Goal: Complete application form

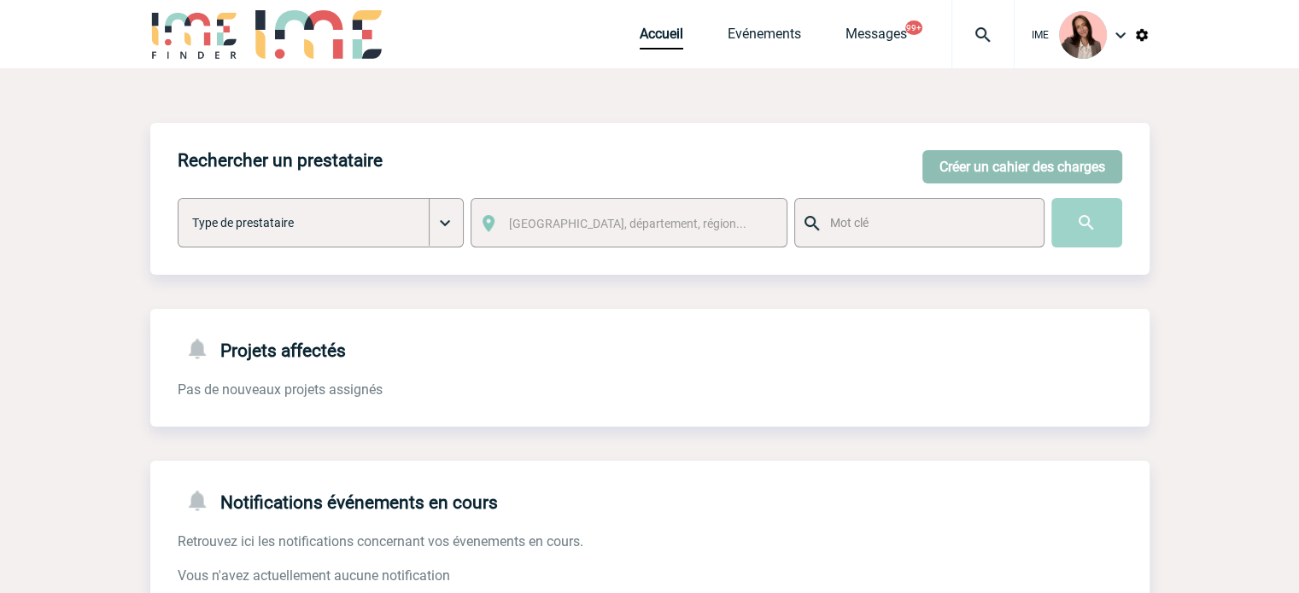
click at [1090, 167] on button "Créer un cahier des charges" at bounding box center [1022, 166] width 200 height 33
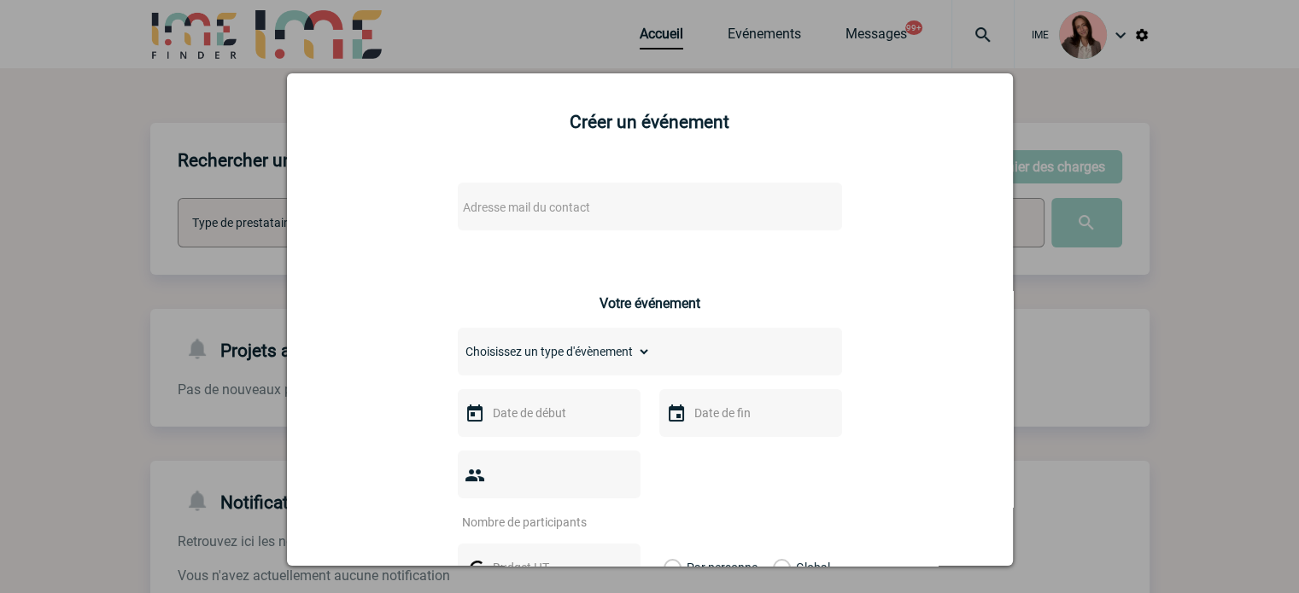
drag, startPoint x: 683, startPoint y: 191, endPoint x: 661, endPoint y: 198, distance: 23.2
click at [676, 195] on div "Adresse mail du contact" at bounding box center [650, 207] width 384 height 48
click at [660, 198] on span "Adresse mail du contact" at bounding box center [605, 208] width 299 height 24
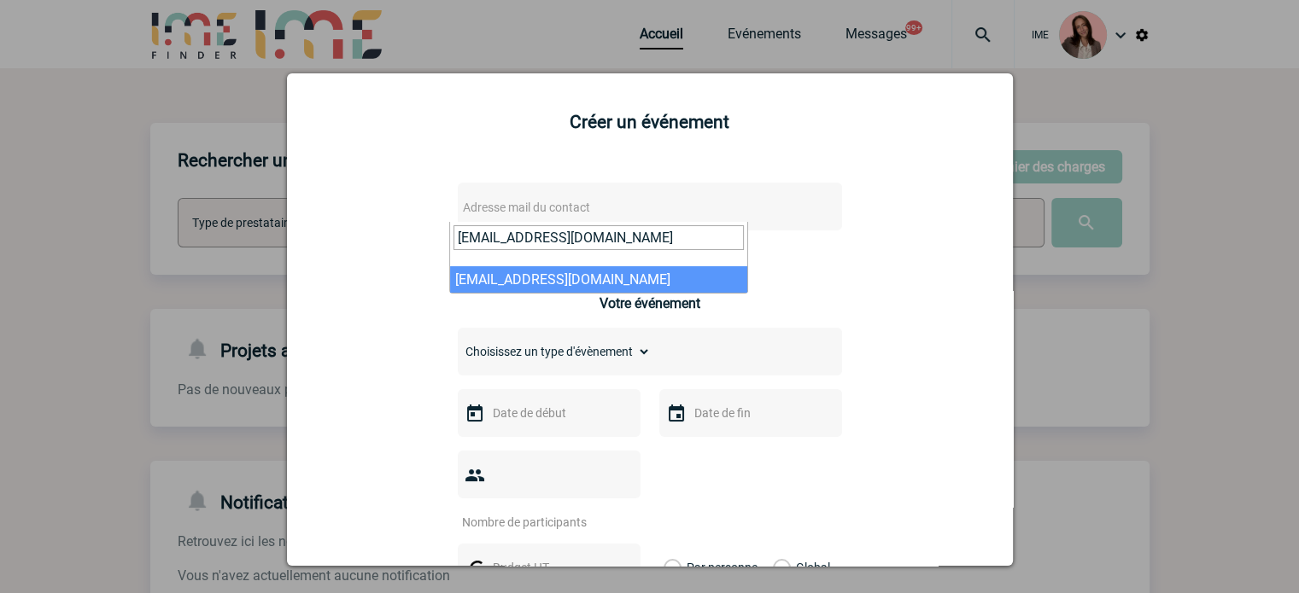
type input "[EMAIL_ADDRESS][DOMAIN_NAME]"
select select "133089"
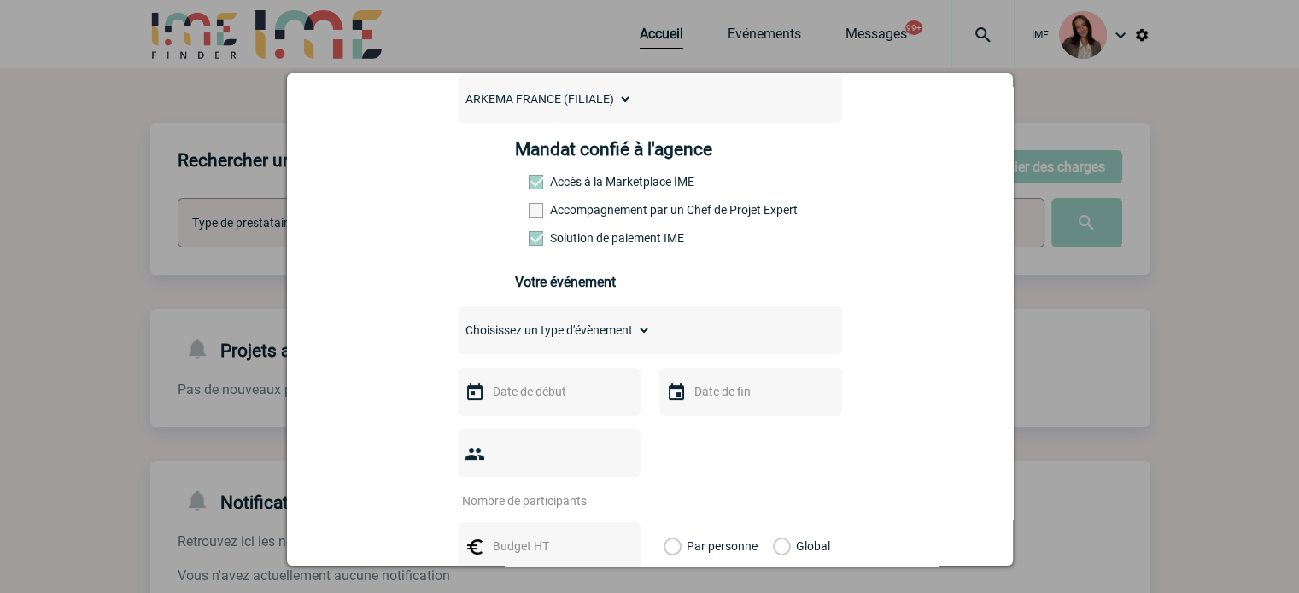
scroll to position [256, 0]
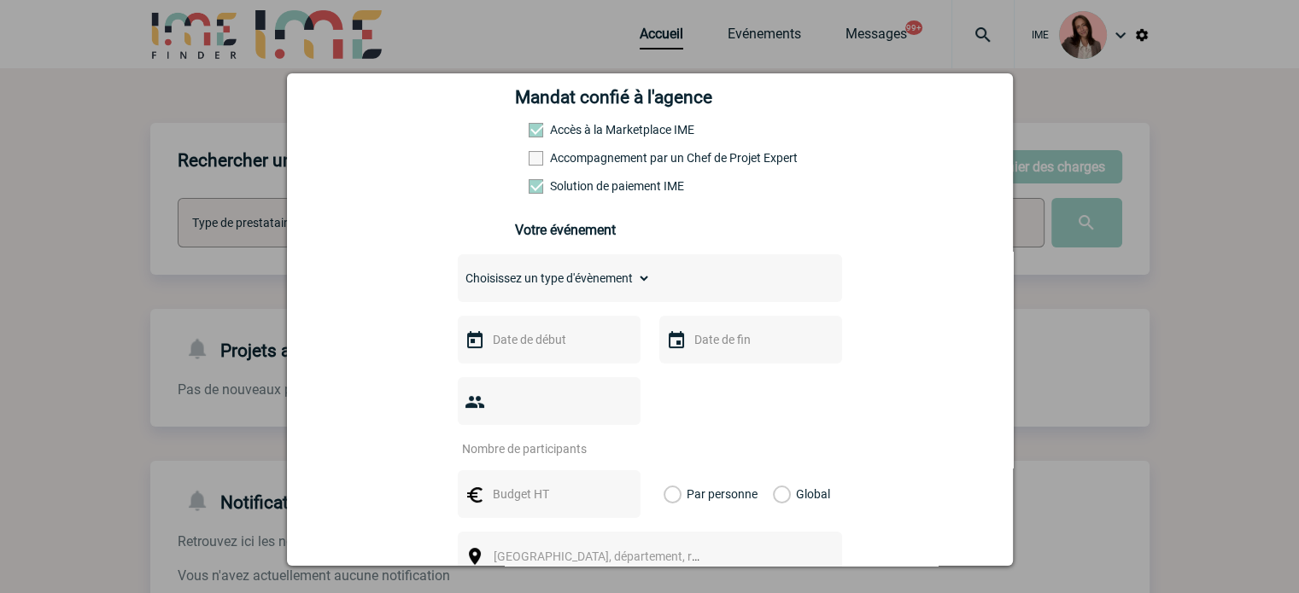
click at [557, 287] on select "Choisissez un type d'évènement Séminaire avec nuitée Séminaire sans nuitée Repa…" at bounding box center [554, 278] width 193 height 24
click at [574, 273] on select "Choisissez un type d'évènement Séminaire avec nuitée Séminaire sans nuitée Repa…" at bounding box center [554, 278] width 193 height 24
click at [557, 280] on select "Choisissez un type d'évènement Séminaire avec nuitée Séminaire sans nuitée Repa…" at bounding box center [554, 278] width 193 height 24
click at [552, 283] on select "Choisissez un type d'évènement Séminaire avec nuitée Séminaire sans nuitée Repa…" at bounding box center [554, 278] width 193 height 24
select select "4"
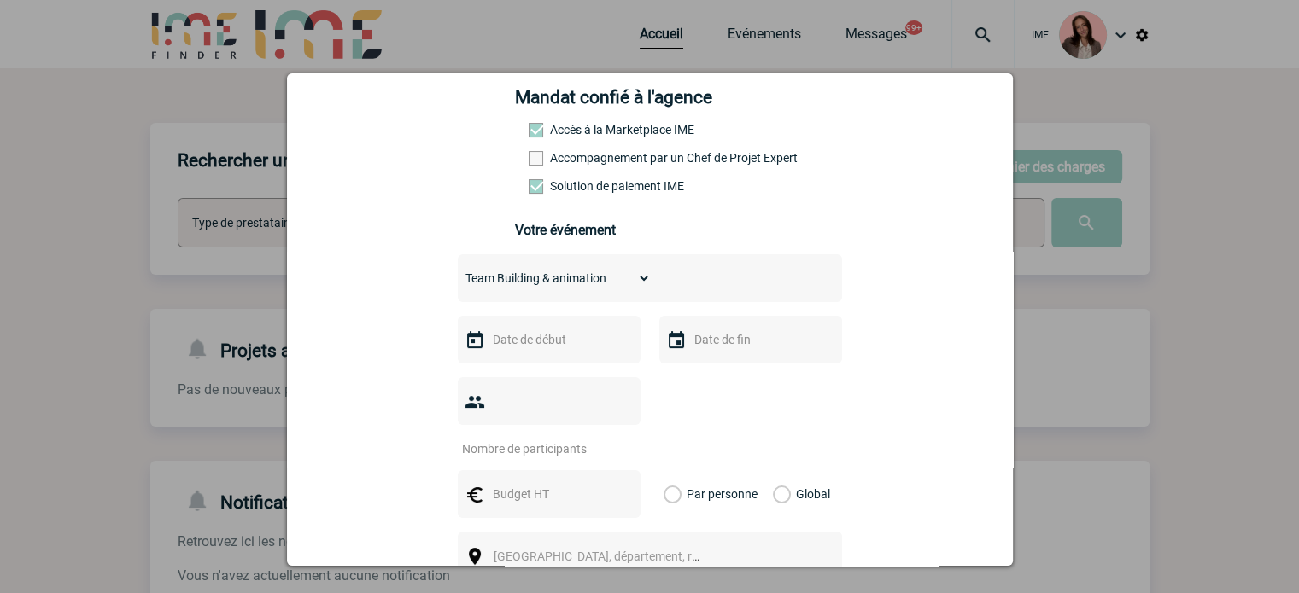
click at [458, 272] on select "Choisissez un type d'évènement Séminaire avec nuitée Séminaire sans nuitée Repa…" at bounding box center [554, 278] width 193 height 24
click at [545, 345] on input "text" at bounding box center [547, 340] width 118 height 22
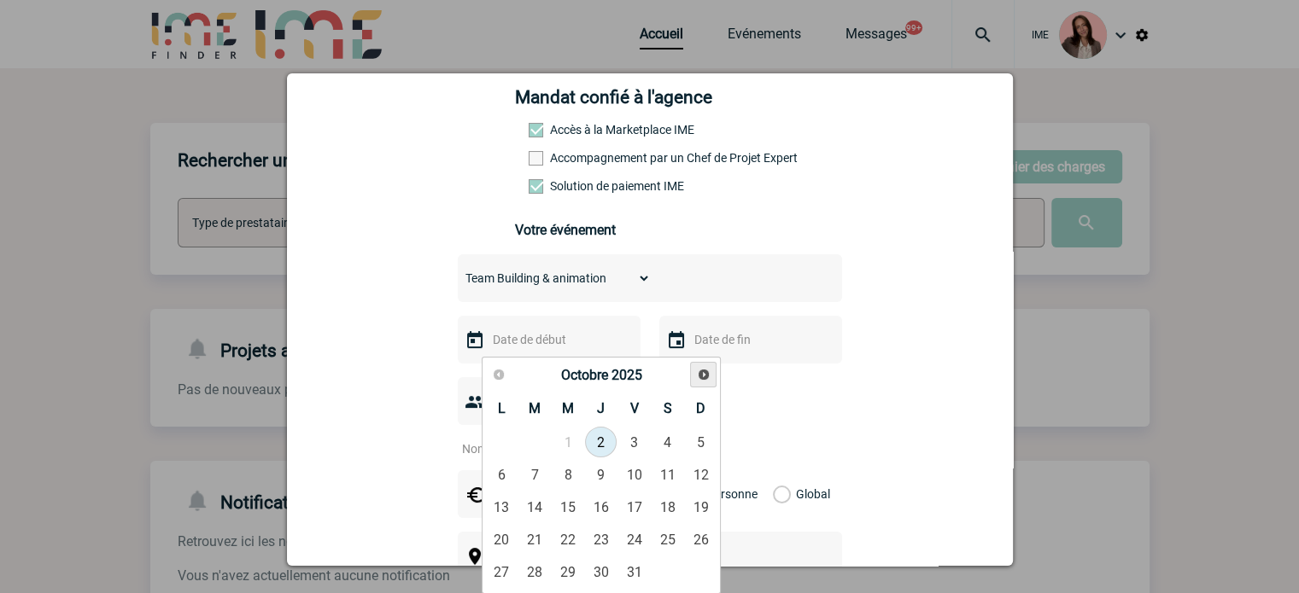
click at [705, 370] on span "Suivant" at bounding box center [704, 375] width 14 height 14
click at [608, 447] on link "4" at bounding box center [601, 442] width 32 height 31
type input "04-12-2025"
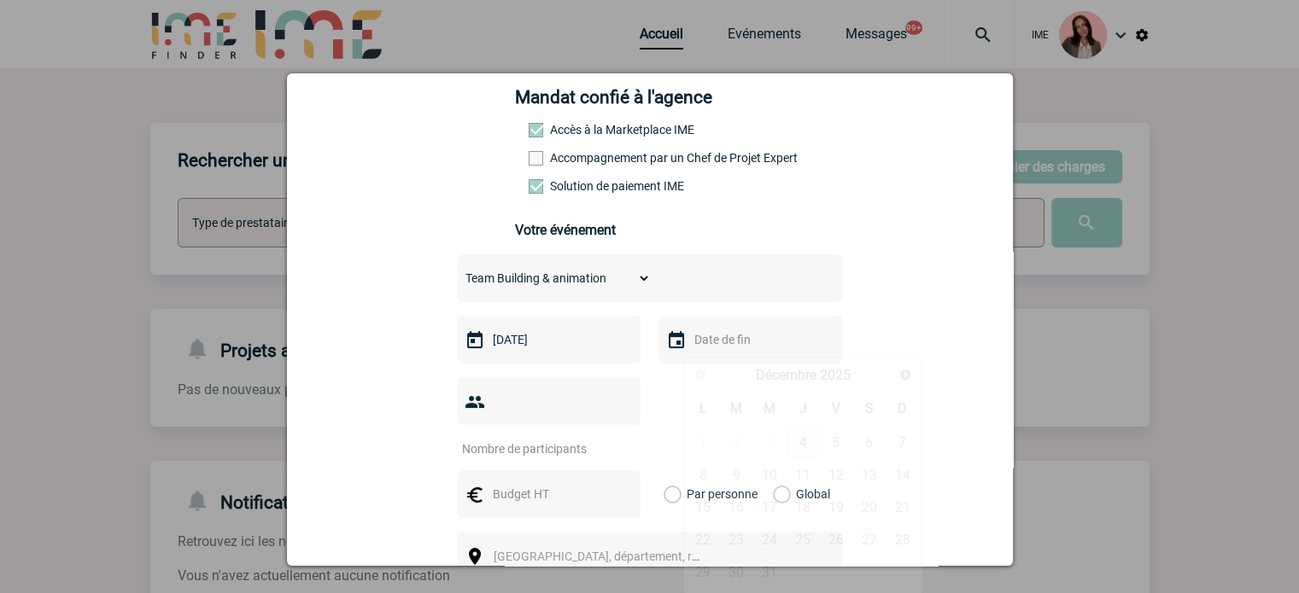
click at [729, 348] on input "text" at bounding box center [749, 340] width 118 height 22
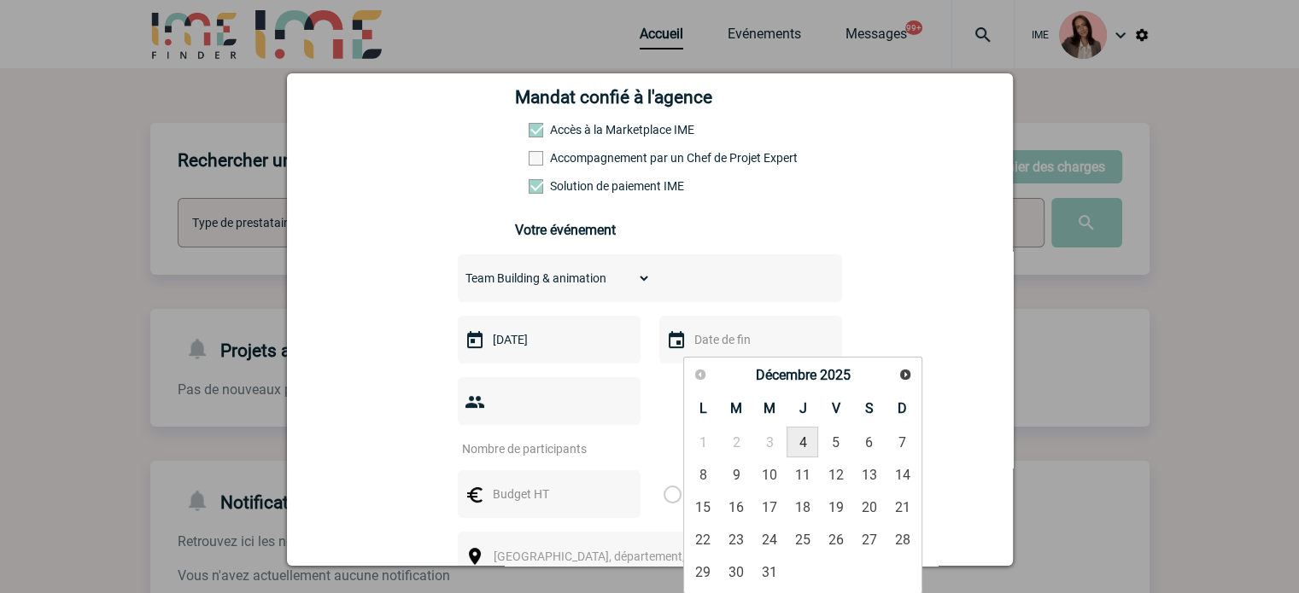
click at [810, 443] on link "4" at bounding box center [802, 442] width 32 height 31
type input "04-12-2025"
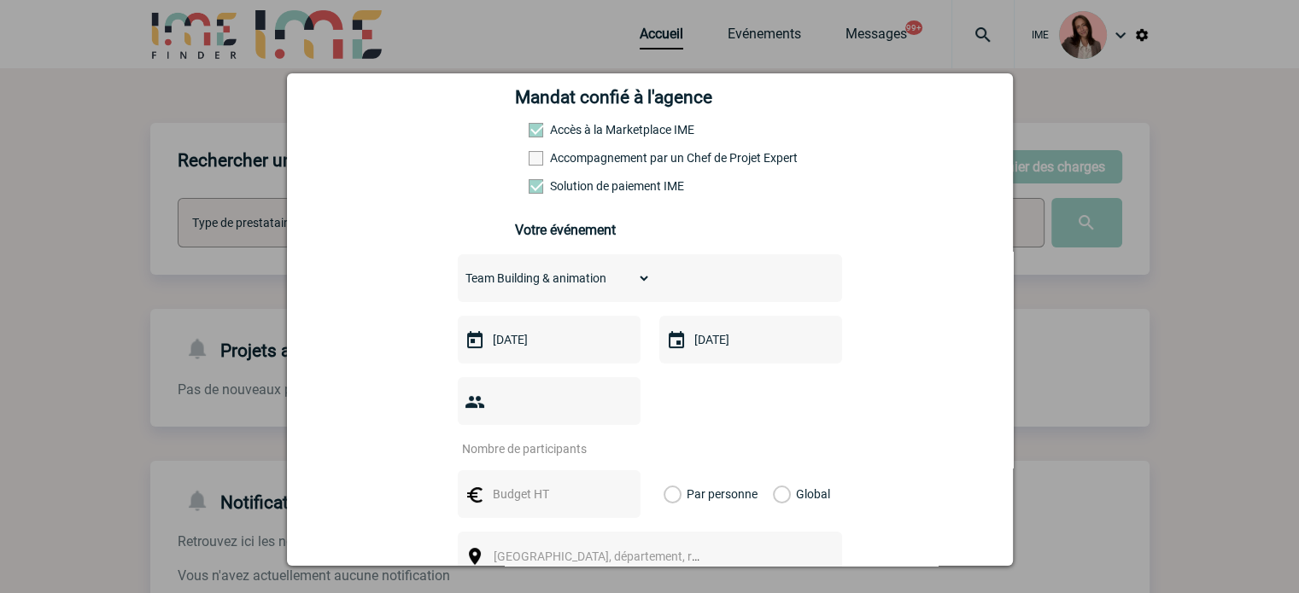
click at [605, 438] on input "number" at bounding box center [538, 449] width 161 height 22
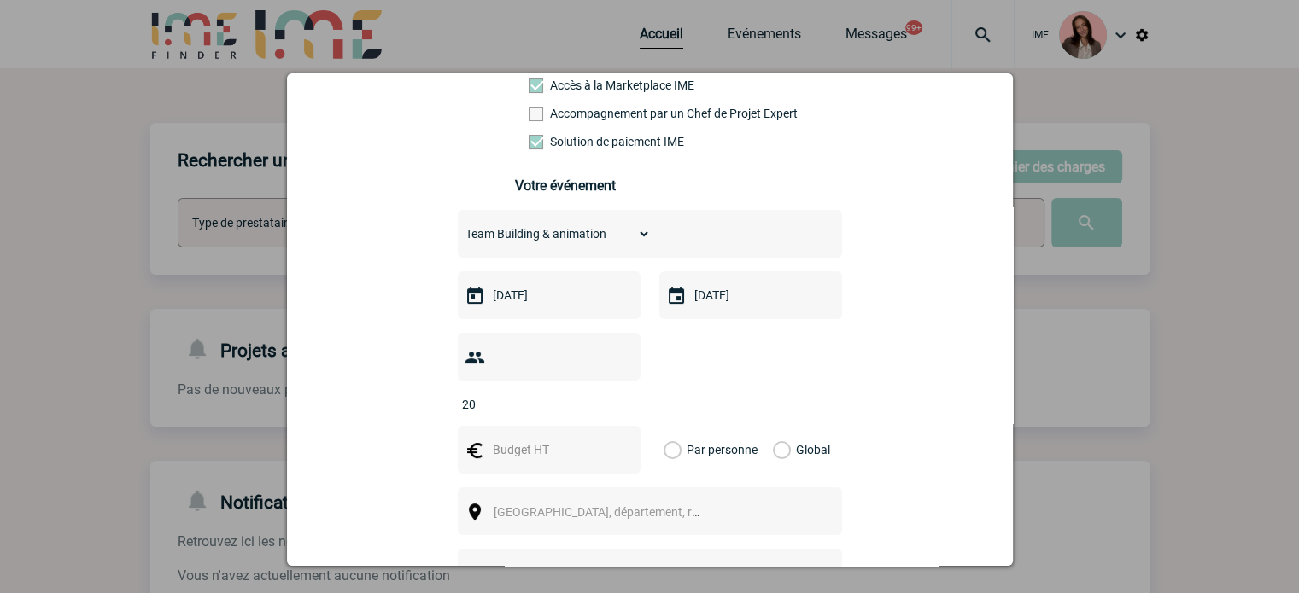
scroll to position [427, 0]
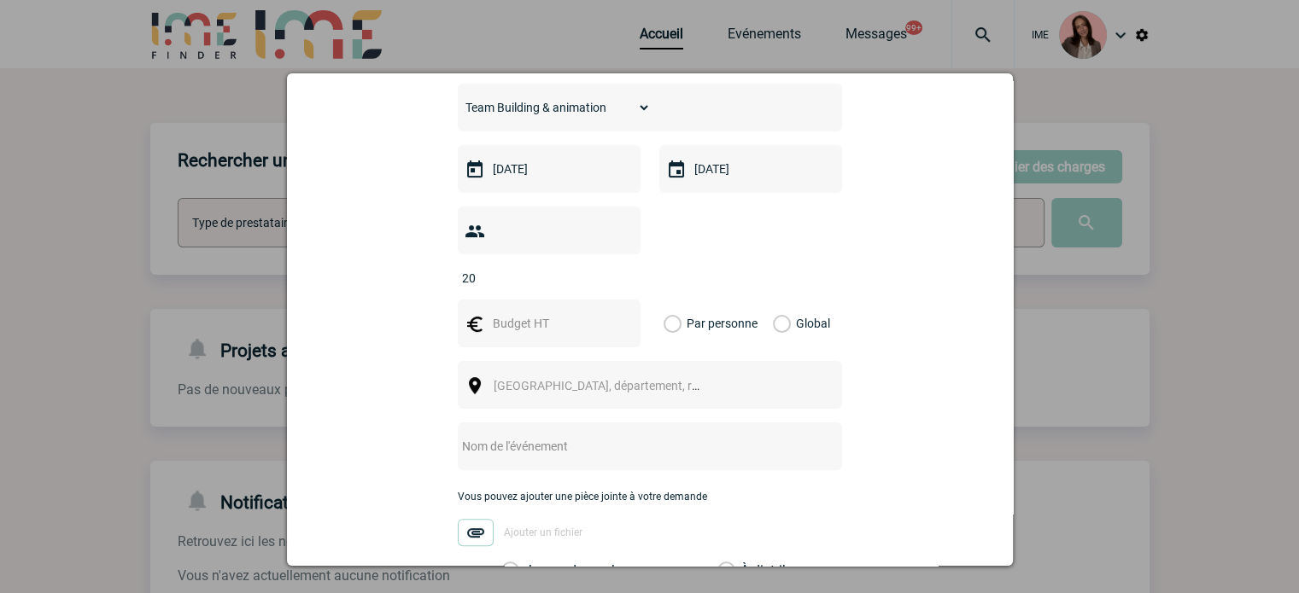
type input "20"
click at [760, 300] on div "Par personne Global" at bounding box center [750, 324] width 183 height 48
drag, startPoint x: 772, startPoint y: 294, endPoint x: 751, endPoint y: 316, distance: 30.8
click at [773, 300] on label "Global" at bounding box center [778, 324] width 11 height 48
click at [0, 0] on input "Global" at bounding box center [0, 0] width 0 height 0
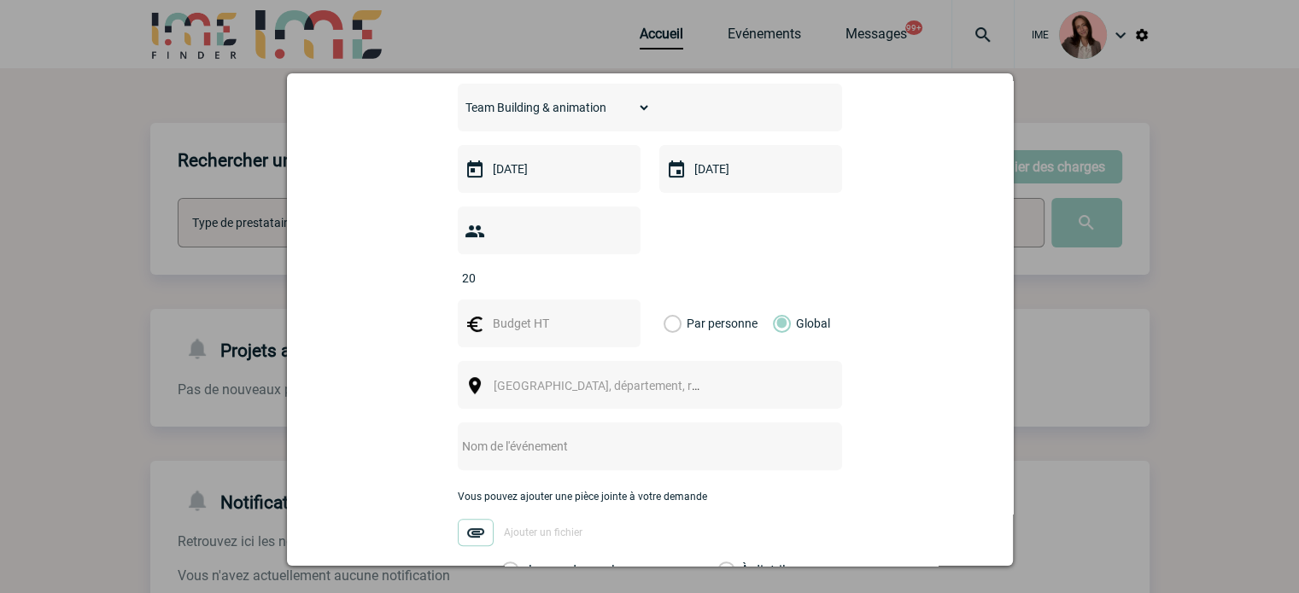
click at [541, 313] on input "text" at bounding box center [547, 324] width 118 height 22
type input "510"
click at [517, 374] on span "[GEOGRAPHIC_DATA], département, région..." at bounding box center [604, 386] width 235 height 24
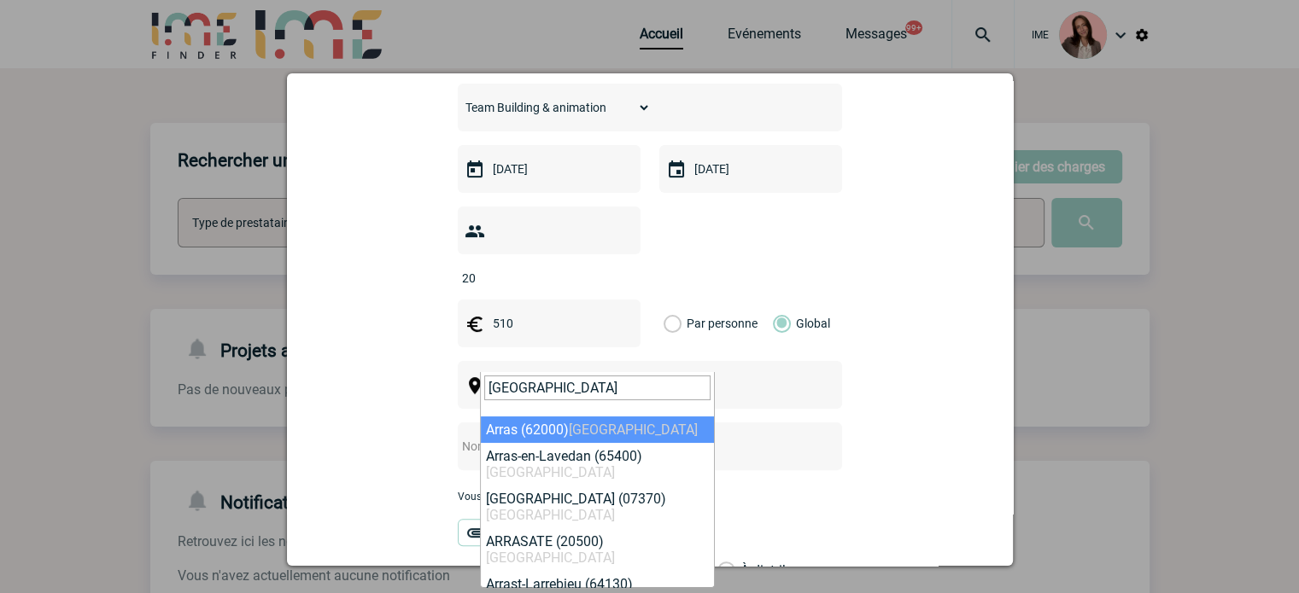
type input "Arras"
select select "15435"
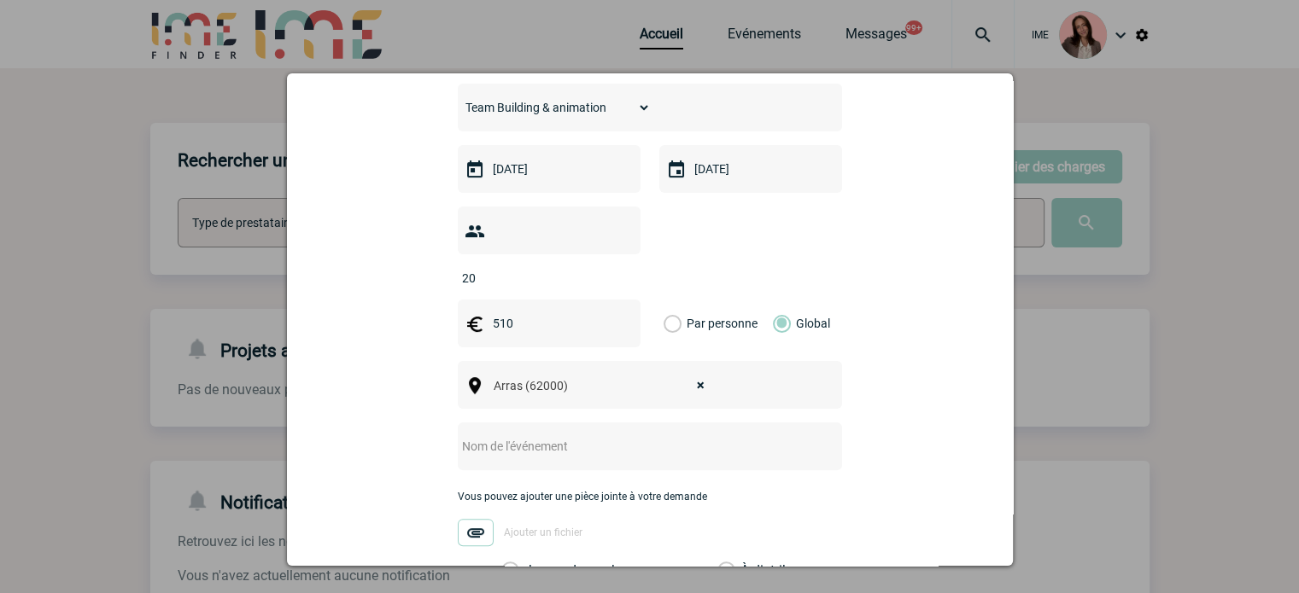
click at [497, 436] on input "text" at bounding box center [627, 447] width 339 height 22
type input "CENTRALISATION - Sasu Thomzcaper"
click at [530, 563] on label "Je prends en charge" at bounding box center [515, 571] width 29 height 17
click at [0, 0] on input "Je prends en charge" at bounding box center [0, 0] width 0 height 0
click at [530, 563] on label "Je prends en charge" at bounding box center [515, 571] width 29 height 17
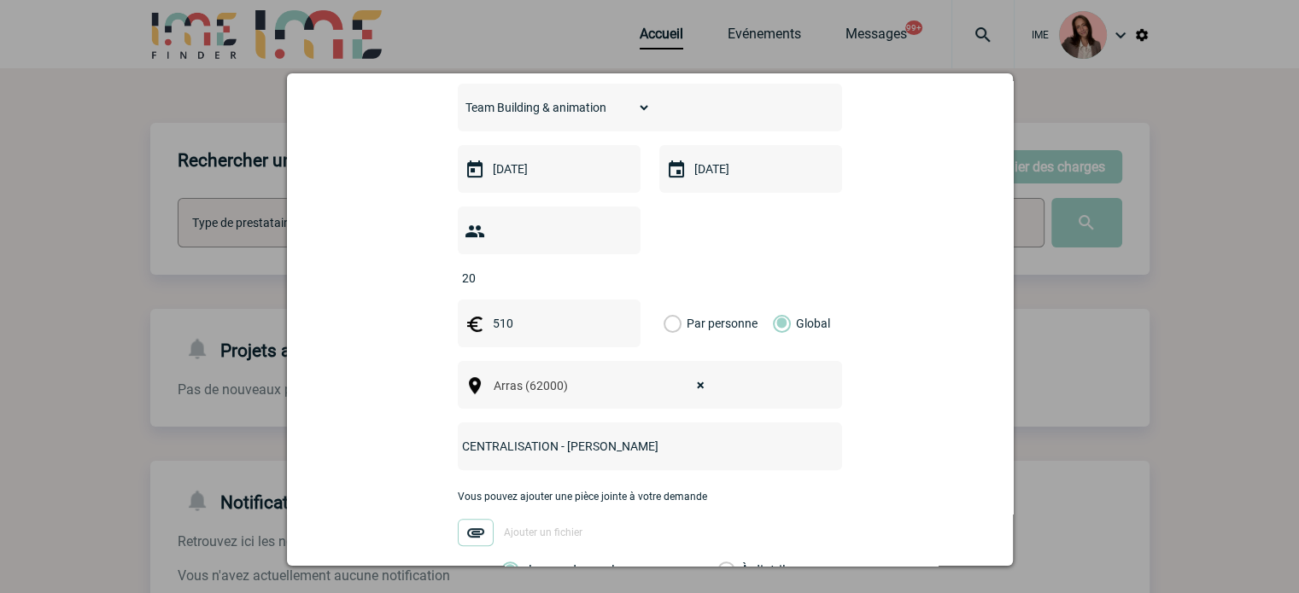
click at [0, 0] on input "Je prends en charge" at bounding box center [0, 0] width 0 height 0
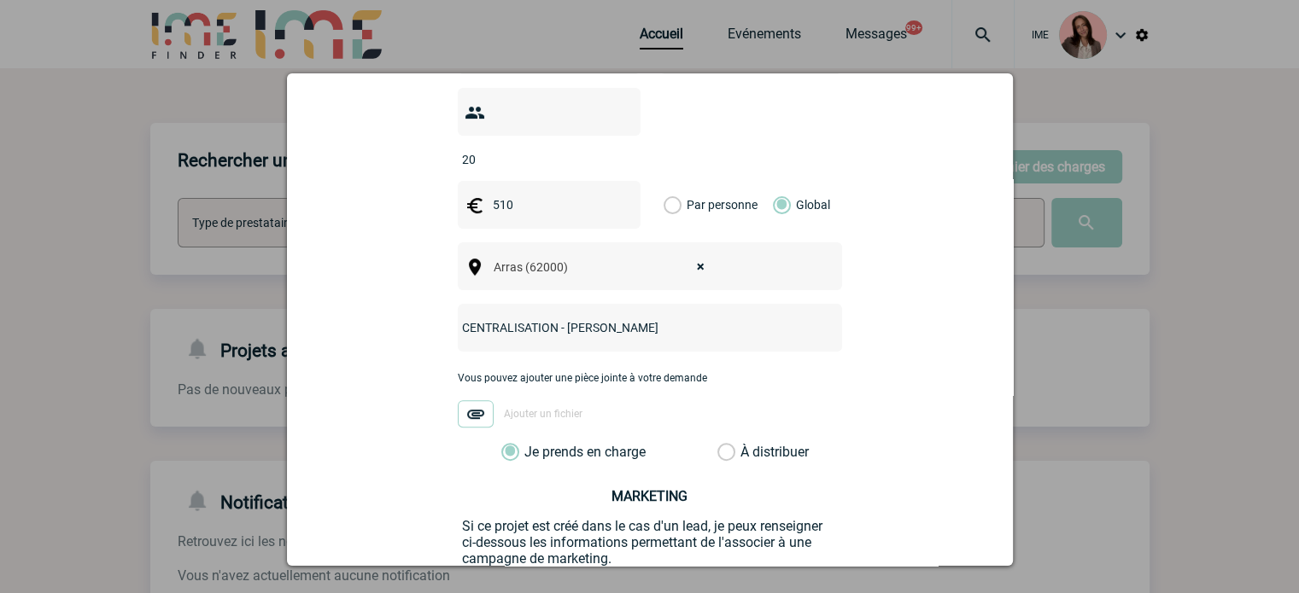
scroll to position [664, 0]
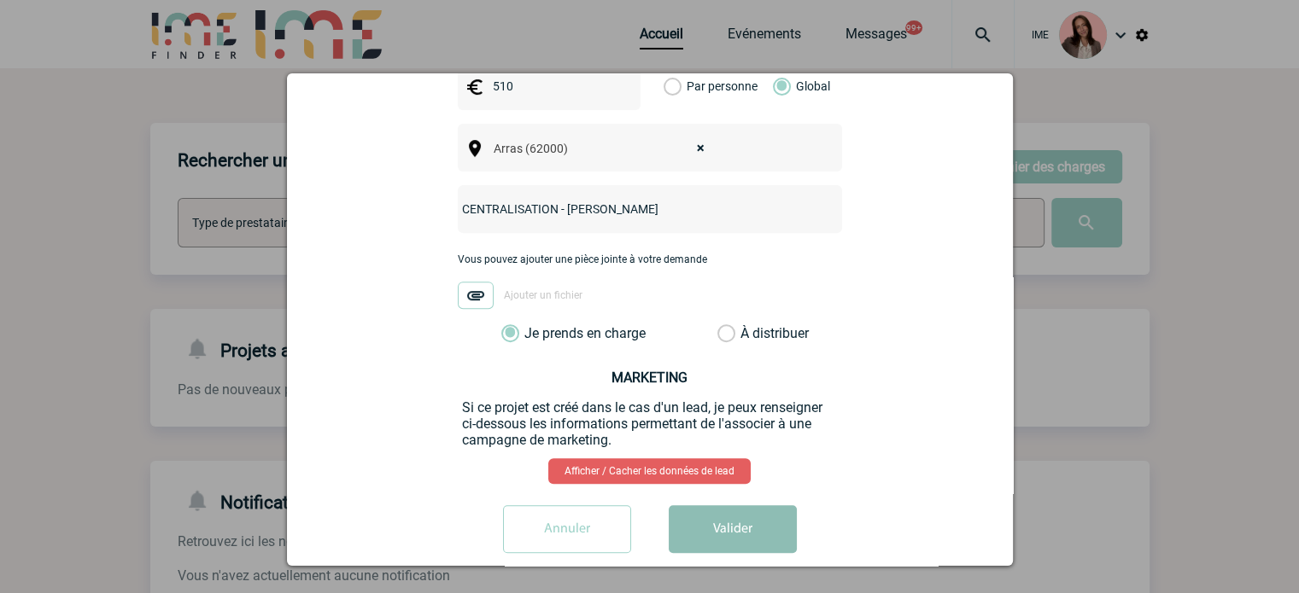
click at [699, 506] on button "Valider" at bounding box center [733, 530] width 128 height 48
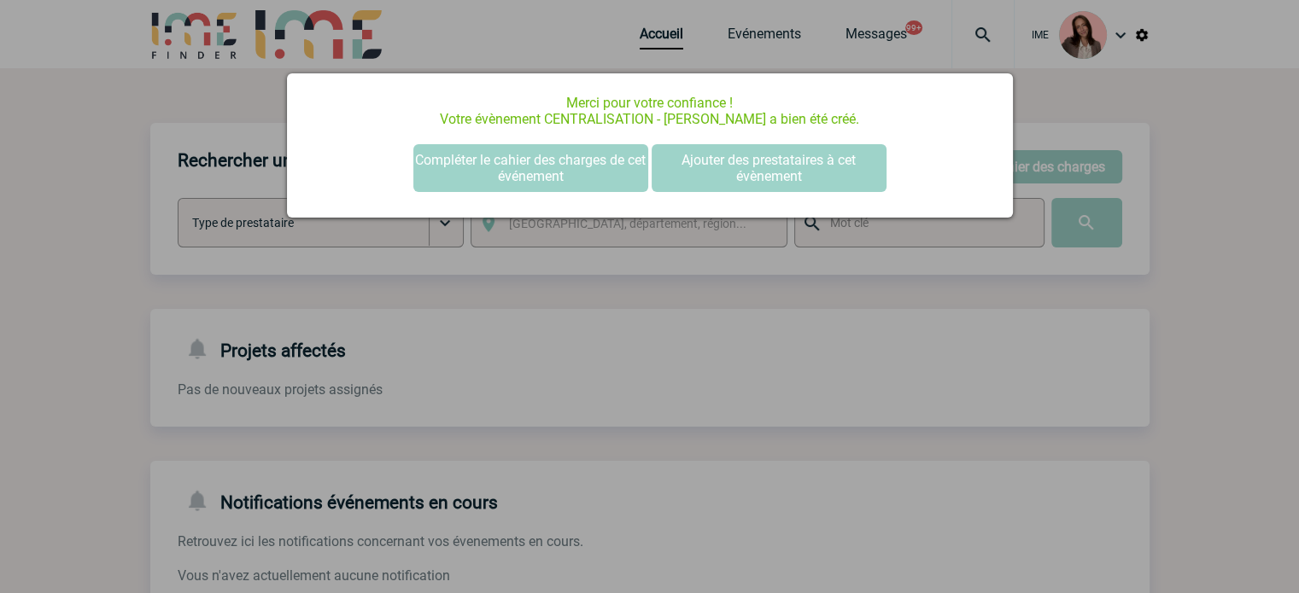
scroll to position [0, 0]
click at [562, 184] on button "Compléter le cahier des charges de cet événement" at bounding box center [530, 168] width 235 height 48
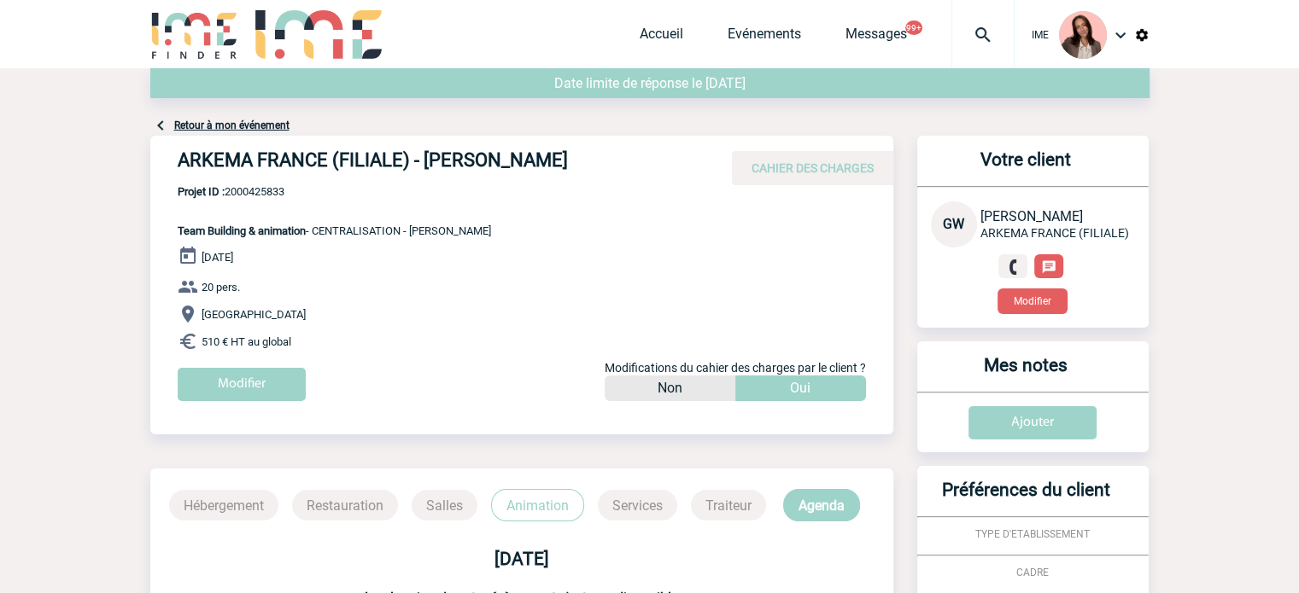
drag, startPoint x: 509, startPoint y: 167, endPoint x: 869, endPoint y: 157, distance: 360.5
click at [628, 166] on div "ARKEMA FRANCE (FILIALE) - Gwenaëlle WELELE CAHIER DES CHARGES" at bounding box center [521, 161] width 743 height 50
click at [253, 187] on span "Projet ID : 2000425833" at bounding box center [334, 191] width 313 height 13
copy span "2000425833"
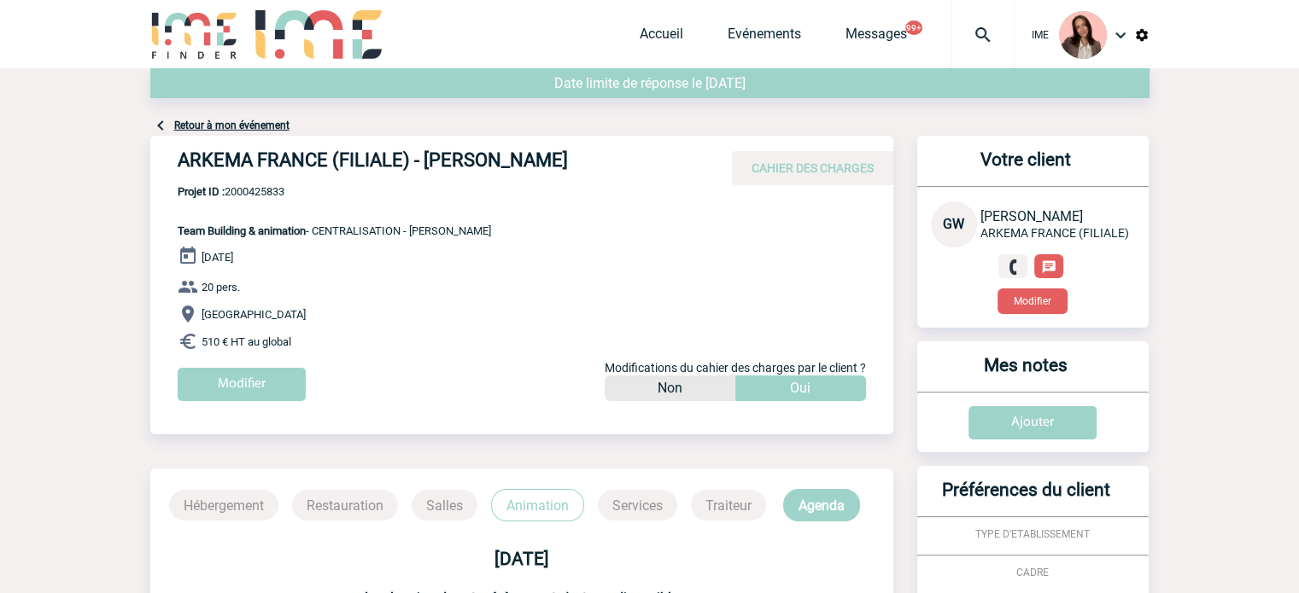
click at [448, 248] on div "04 Décembre 2025 20 pers. Arras 510 € HT au global Modifier Modifications du ca…" at bounding box center [536, 330] width 716 height 168
drag, startPoint x: 533, startPoint y: 235, endPoint x: 415, endPoint y: 230, distance: 118.0
click at [415, 230] on div "ARKEMA FRANCE (FILIALE) - Gwenaëlle WELELE CAHIER DES CHARGES ARKEMA FRANCE (FI…" at bounding box center [521, 275] width 743 height 278
copy span "Sasu Thomzcaper"
click at [441, 156] on h4 "ARKEMA FRANCE (FILIALE) - Gwenaëlle WELELE" at bounding box center [434, 163] width 512 height 29
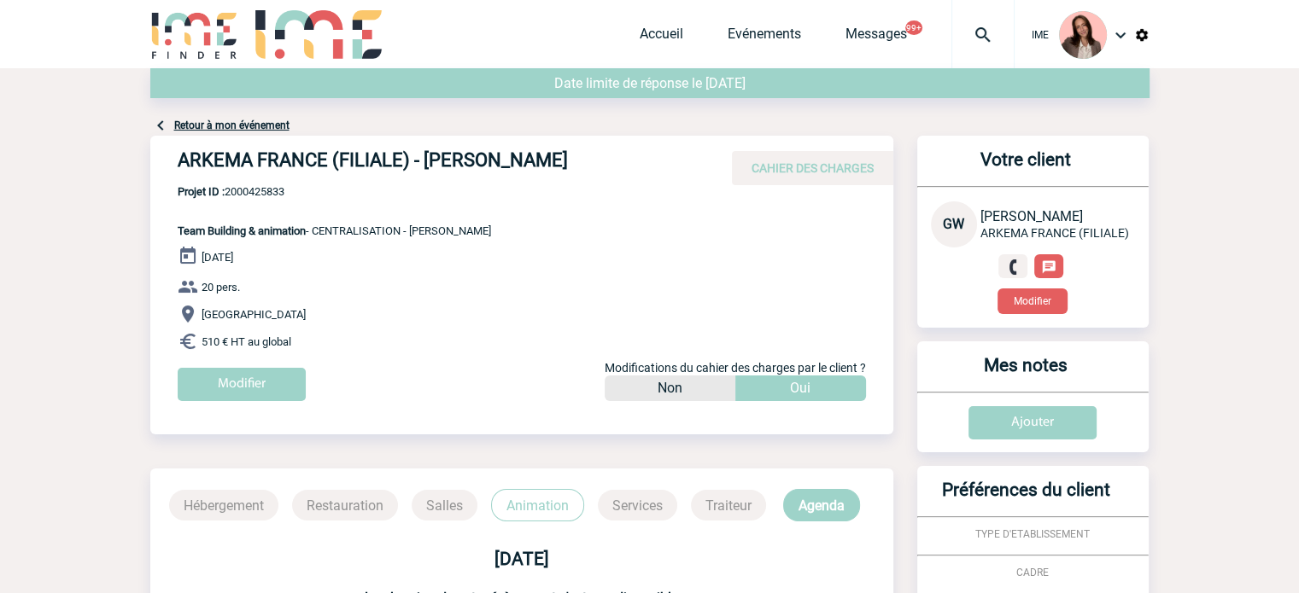
click at [403, 153] on h4 "ARKEMA FRANCE (FILIALE) - Gwenaëlle WELELE" at bounding box center [434, 163] width 512 height 29
drag, startPoint x: 406, startPoint y: 153, endPoint x: 185, endPoint y: 148, distance: 221.2
click at [185, 148] on div "ARKEMA FRANCE (FILIALE) - Gwenaëlle WELELE CAHIER DES CHARGES" at bounding box center [521, 161] width 743 height 50
copy h4 "RKEMA FRANCE (FILIALE)"
